Goal: Task Accomplishment & Management: Use online tool/utility

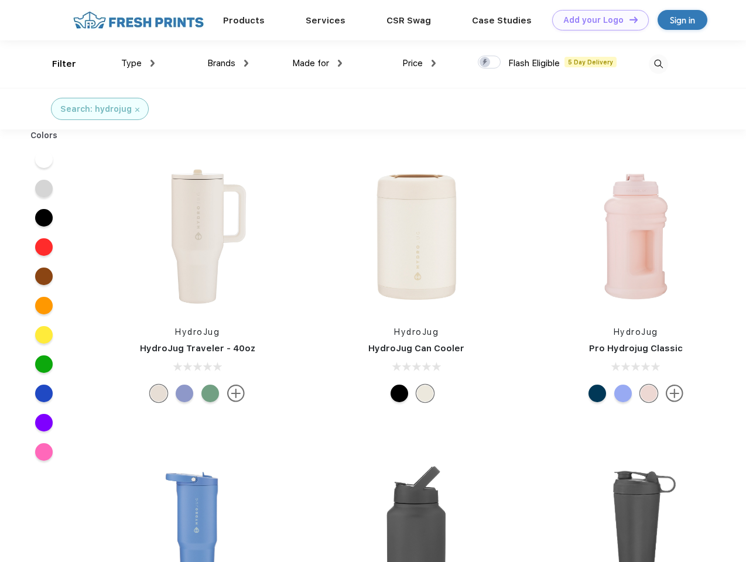
click at [596, 20] on link "Add your Logo Design Tool" at bounding box center [600, 20] width 97 height 20
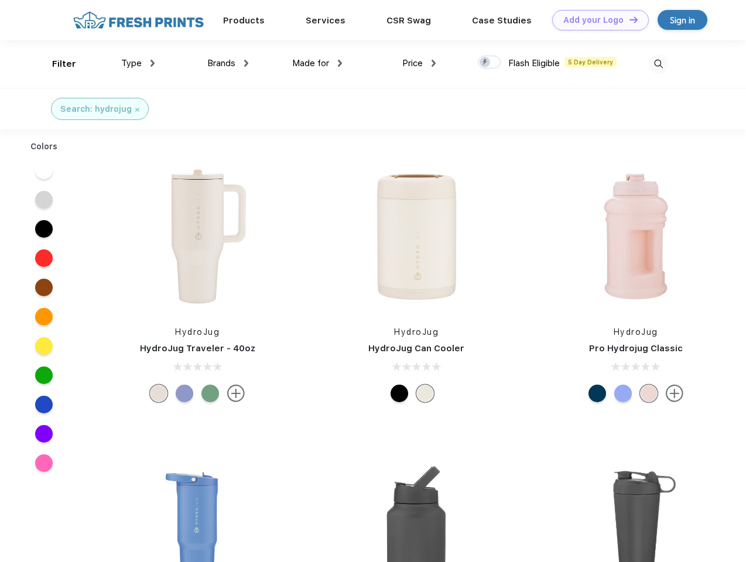
click at [0, 0] on div "Design Tool" at bounding box center [0, 0] width 0 height 0
click at [628, 19] on link "Add your Logo Design Tool" at bounding box center [600, 20] width 97 height 20
click at [56, 64] on div "Filter" at bounding box center [64, 63] width 24 height 13
click at [138, 63] on span "Type" at bounding box center [131, 63] width 20 height 11
click at [228, 63] on span "Brands" at bounding box center [221, 63] width 28 height 11
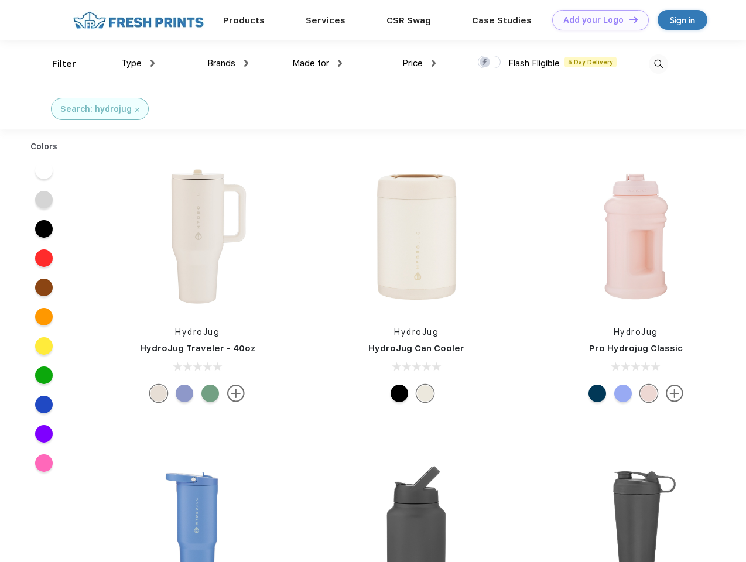
click at [317, 63] on span "Made for" at bounding box center [310, 63] width 37 height 11
click at [419, 63] on span "Price" at bounding box center [412, 63] width 20 height 11
click at [490, 63] on div at bounding box center [489, 62] width 23 height 13
click at [485, 63] on input "checkbox" at bounding box center [482, 59] width 8 height 8
click at [658, 64] on img at bounding box center [658, 63] width 19 height 19
